Goal: Find specific page/section: Find specific page/section

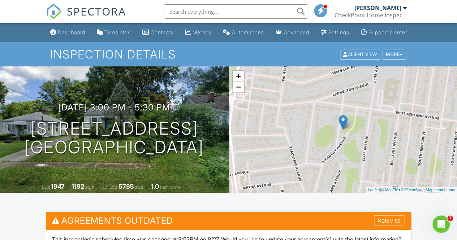
click at [60, 31] on link "Dashboard" at bounding box center [67, 32] width 41 height 13
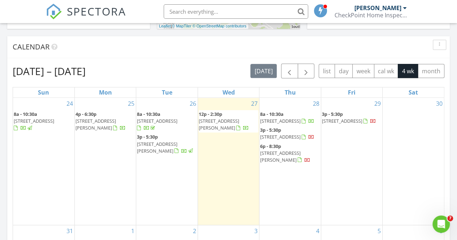
click at [231, 121] on span "1710 liberty bell rd, Louisville 40215" at bounding box center [219, 124] width 40 height 13
